Goal: Find specific page/section: Find specific page/section

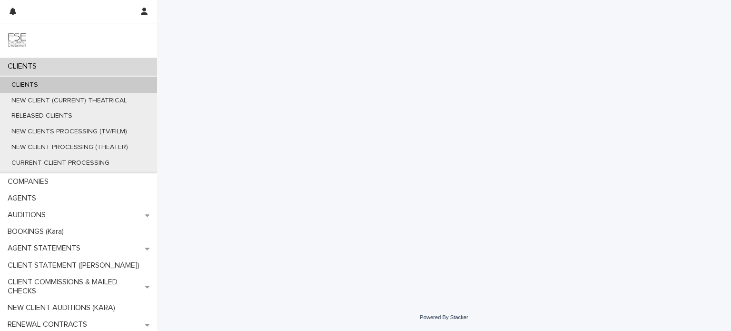
click at [62, 64] on div "CLIENTS" at bounding box center [78, 66] width 157 height 17
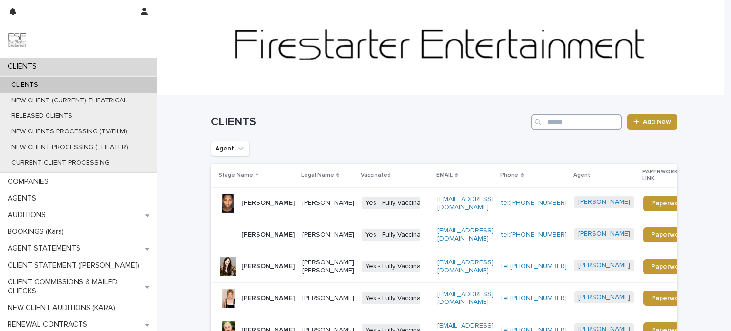
click at [593, 120] on input "Search" at bounding box center [576, 121] width 90 height 15
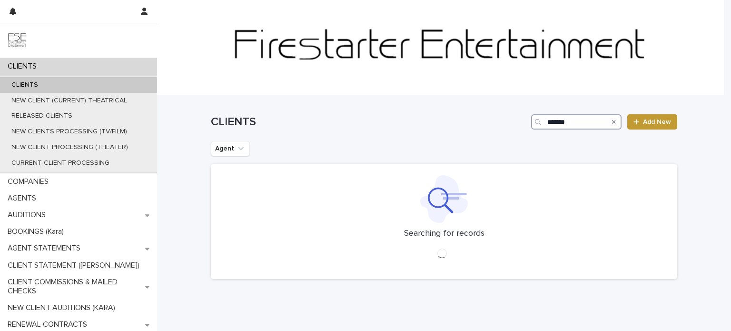
type input "*******"
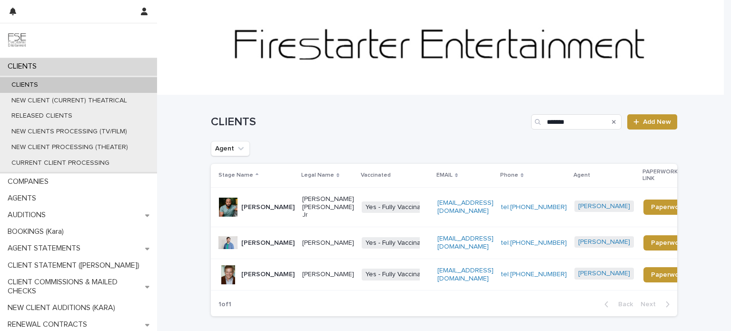
click at [273, 240] on div "[PERSON_NAME]" at bounding box center [267, 243] width 53 height 16
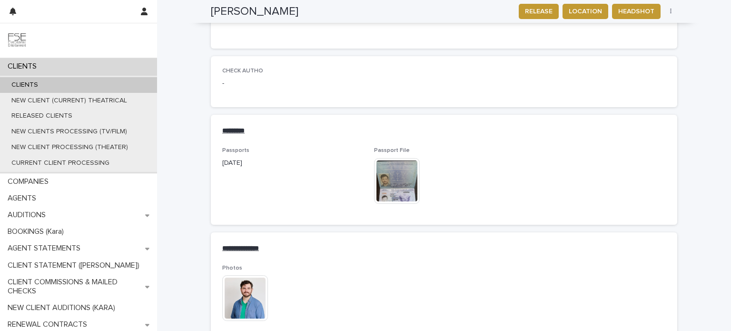
scroll to position [1333, 0]
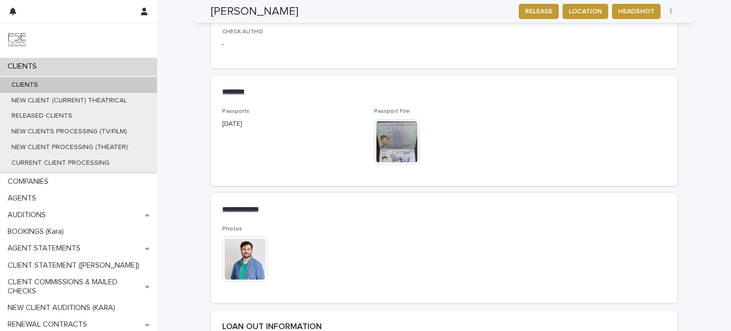
click at [393, 154] on img at bounding box center [397, 142] width 46 height 46
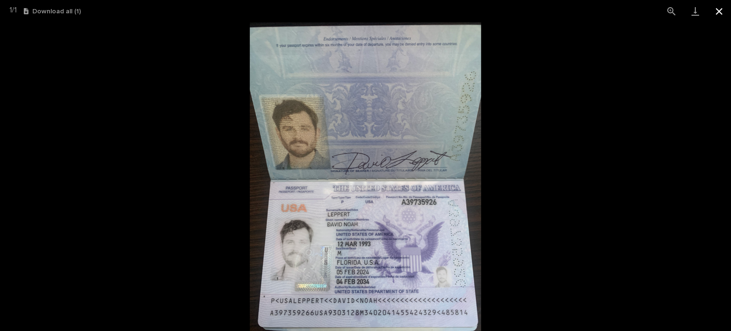
click at [722, 11] on button "Close gallery" at bounding box center [720, 11] width 24 height 22
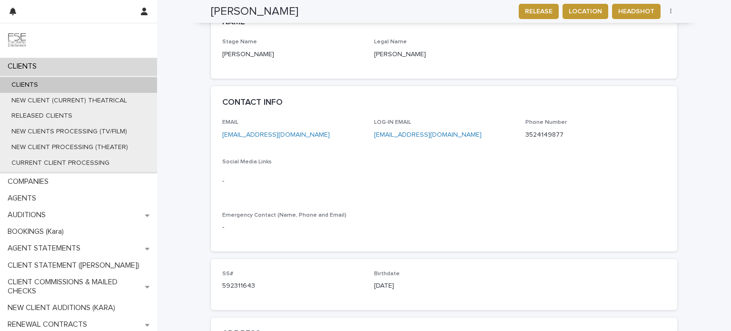
scroll to position [429, 0]
